Goal: Task Accomplishment & Management: Use online tool/utility

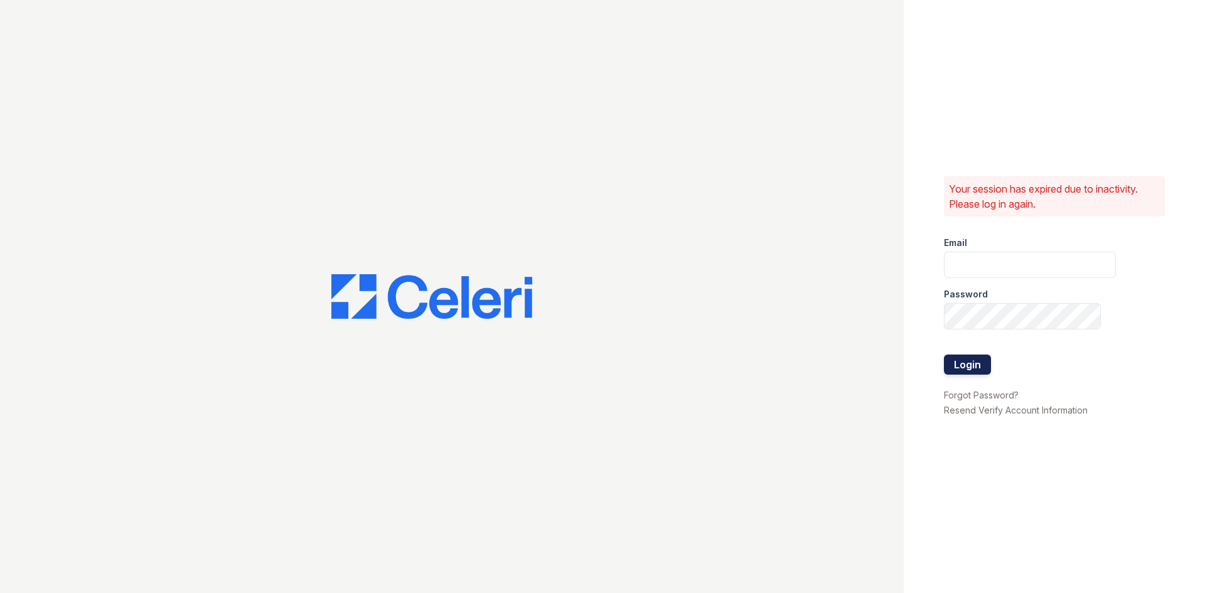
type input "[EMAIL_ADDRESS][DOMAIN_NAME]"
click at [981, 361] on button "Login" at bounding box center [967, 365] width 47 height 20
